Goal: Task Accomplishment & Management: Use online tool/utility

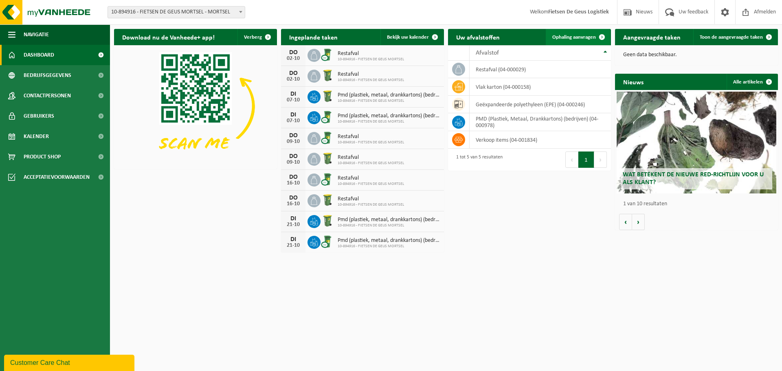
click at [584, 39] on span "Ophaling aanvragen" at bounding box center [574, 37] width 44 height 5
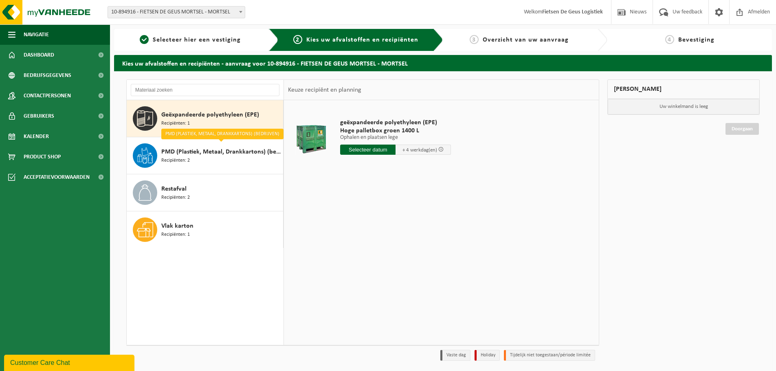
click at [352, 146] on input "text" at bounding box center [367, 150] width 55 height 10
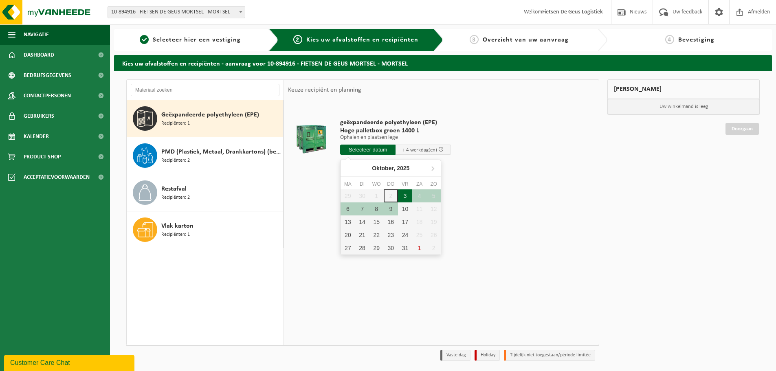
click at [406, 199] on div "3" at bounding box center [405, 195] width 14 height 13
type input "Van 2025-10-03"
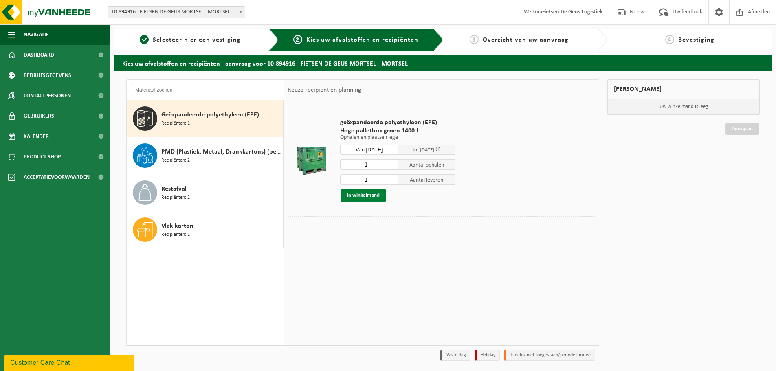
click at [378, 199] on button "In winkelmand" at bounding box center [363, 195] width 45 height 13
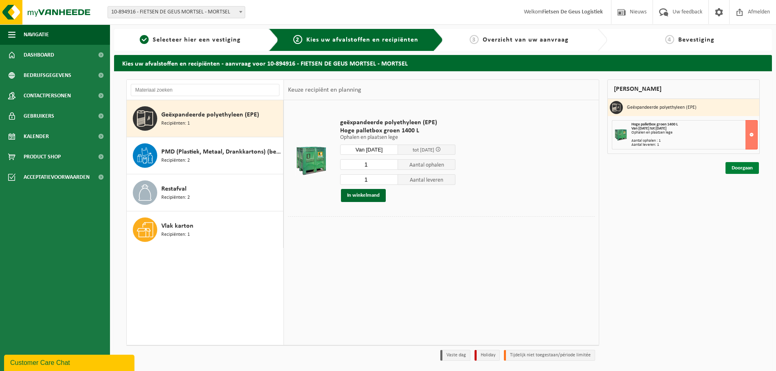
click at [732, 173] on link "Doorgaan" at bounding box center [741, 168] width 33 height 12
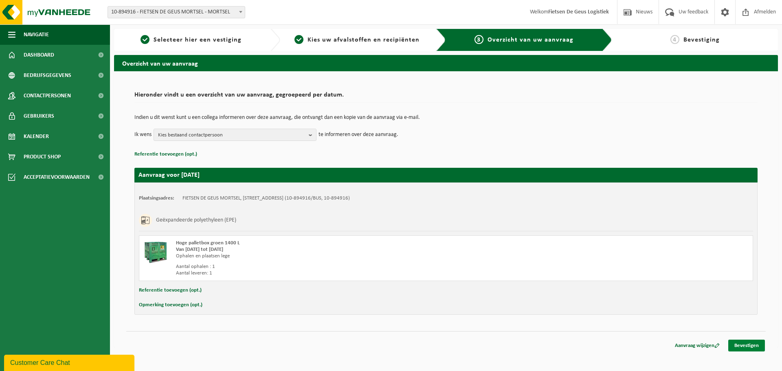
click at [749, 342] on link "Bevestigen" at bounding box center [746, 346] width 37 height 12
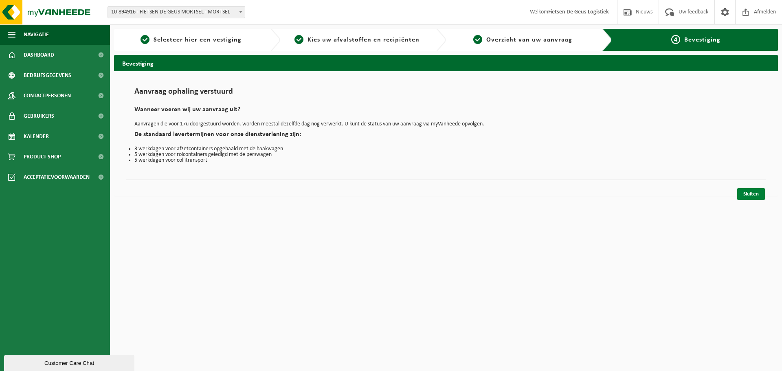
click at [760, 198] on link "Sluiten" at bounding box center [751, 194] width 28 height 12
